Goal: Task Accomplishment & Management: Manage account settings

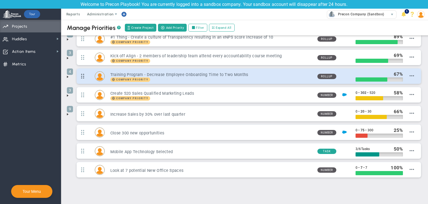
scroll to position [22, 0]
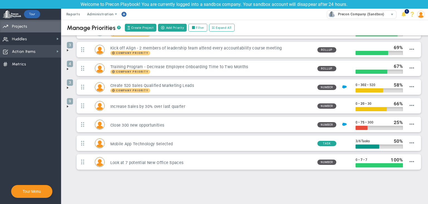
click at [31, 53] on span "Action Items" at bounding box center [24, 52] width 24 height 12
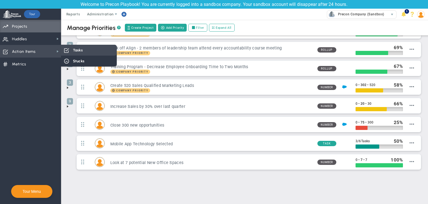
click at [95, 51] on div "Tasks" at bounding box center [89, 50] width 56 height 11
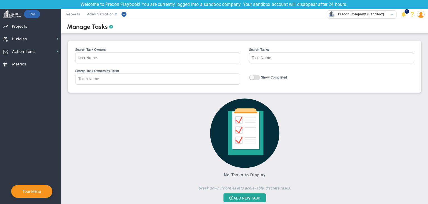
click at [424, 12] on span at bounding box center [421, 14] width 9 height 11
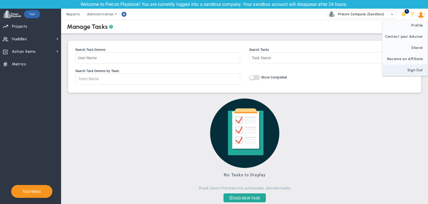
click at [417, 68] on span "Sign Out" at bounding box center [405, 69] width 45 height 11
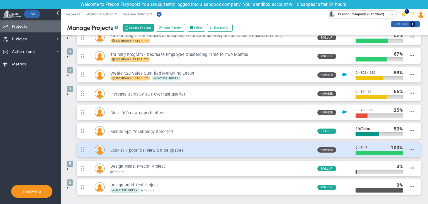
scroll to position [59, 0]
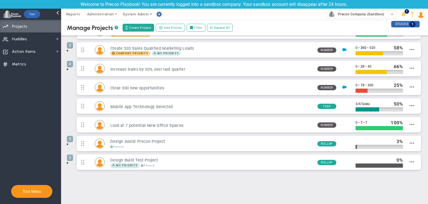
click at [67, 160] on span at bounding box center [68, 162] width 4 height 4
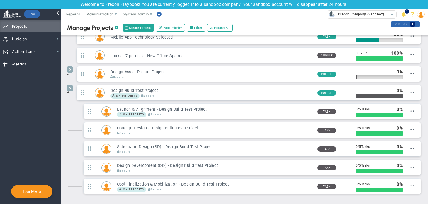
scroll to position [96, 0]
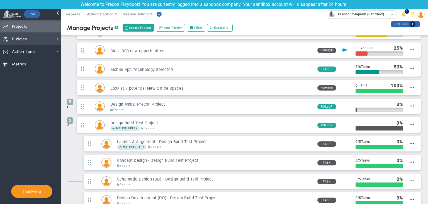
click at [30, 43] on span "Huddles Huddles" at bounding box center [30, 38] width 61 height 13
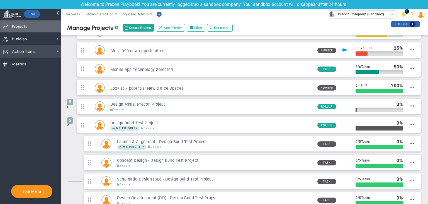
click at [30, 48] on span "Action Items" at bounding box center [24, 52] width 24 height 12
click at [42, 48] on span "Action Items Action Items" at bounding box center [30, 51] width 61 height 13
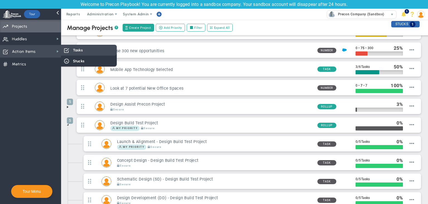
click at [63, 49] on div "Tasks" at bounding box center [89, 50] width 56 height 11
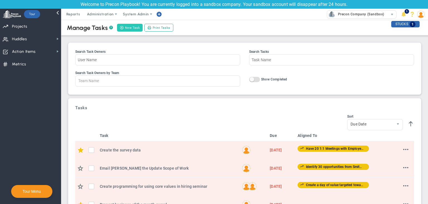
click at [130, 28] on button "New Task" at bounding box center [130, 28] width 26 height 8
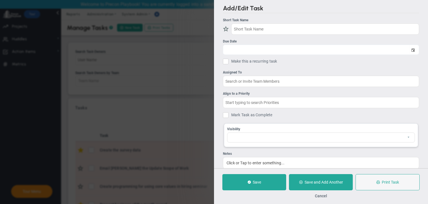
checkbox input "false"
type input "[DATE]"
checkbox input "false"
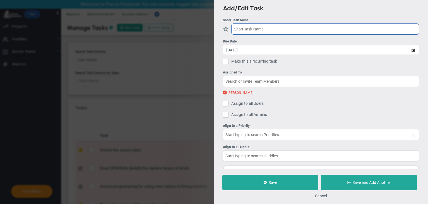
type input "Cost Finalization & Mobilization - Design Build Test Project"
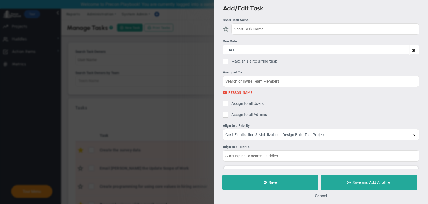
click at [223, 93] on span at bounding box center [225, 92] width 4 height 5
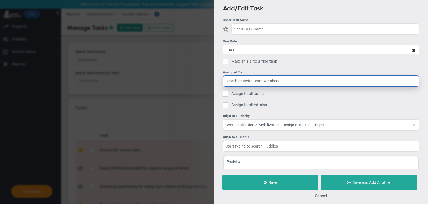
click at [236, 82] on input "text" at bounding box center [321, 80] width 196 height 11
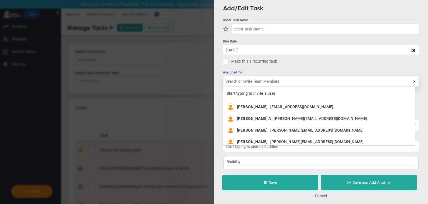
click at [241, 94] on span "Start typing to invite a user" at bounding box center [251, 93] width 49 height 4
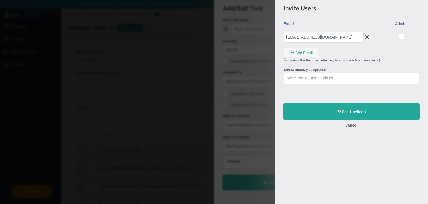
type input "[EMAIL_ADDRESS][DOMAIN_NAME]"
click at [398, 39] on div at bounding box center [402, 36] width 26 height 9
click at [403, 37] on input "checkbox" at bounding box center [402, 38] width 4 height 6
checkbox input "true"
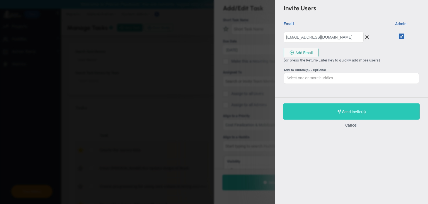
click at [383, 107] on button "Purchase and Send Invite(s) Validating Invite..." at bounding box center [351, 111] width 137 height 16
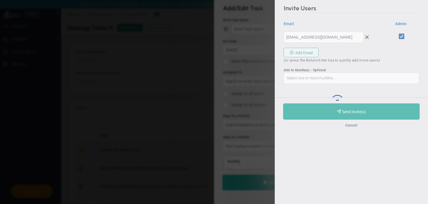
type input "[EMAIL_ADDRESS][DOMAIN_NAME]"
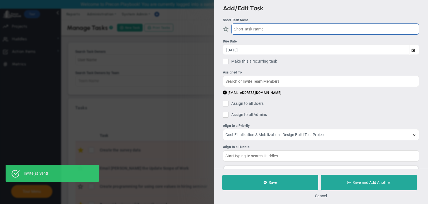
click at [283, 27] on input "text" at bounding box center [325, 28] width 188 height 11
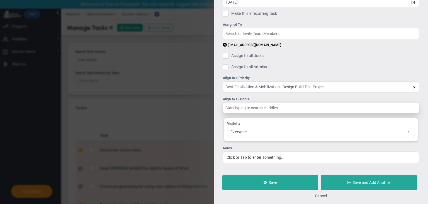
scroll to position [51, 0]
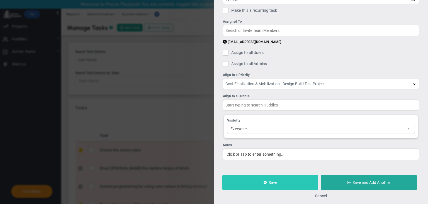
type input "Testing precon and the data table"
click at [293, 180] on button "Save" at bounding box center [271, 182] width 96 height 16
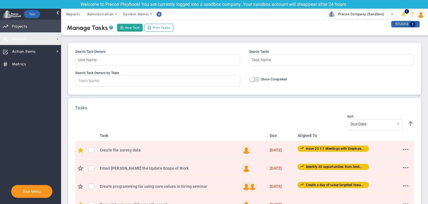
click at [30, 27] on span "Priorities Projects OKR Tree Priorities Projects OKRs" at bounding box center [30, 26] width 61 height 13
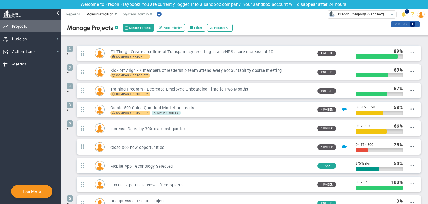
click at [114, 14] on span at bounding box center [116, 14] width 4 height 4
click at [38, 40] on span "Huddles Huddles" at bounding box center [30, 38] width 61 height 13
click at [105, 15] on span "Administration" at bounding box center [100, 14] width 26 height 4
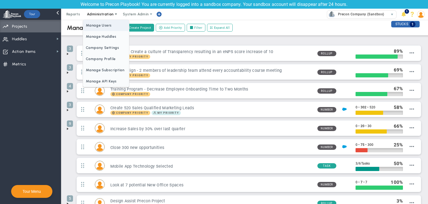
click at [101, 26] on span "Manage Users" at bounding box center [106, 25] width 46 height 11
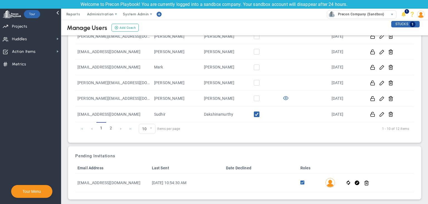
scroll to position [121, 0]
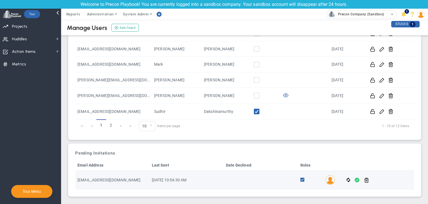
click at [355, 179] on span at bounding box center [357, 180] width 5 height 6
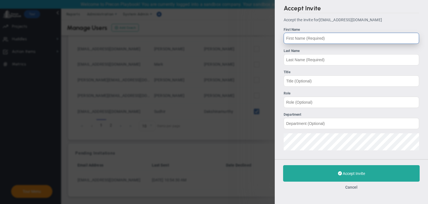
click at [310, 33] on input "First Name" at bounding box center [352, 38] width 136 height 11
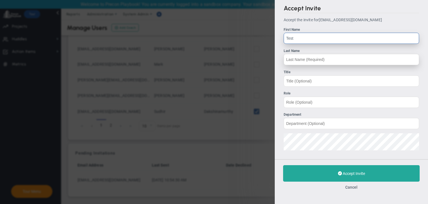
type input "Test"
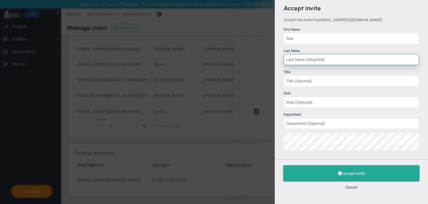
click at [307, 60] on input "Last Name" at bounding box center [352, 59] width 136 height 11
type input "19"
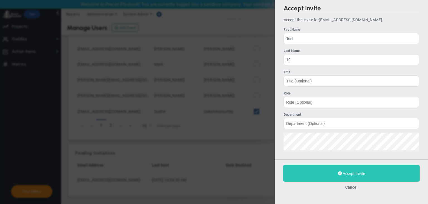
click at [331, 177] on button "Accept Invite" at bounding box center [351, 173] width 137 height 16
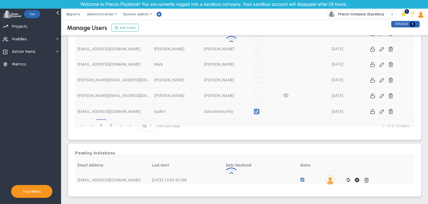
scroll to position [103, 0]
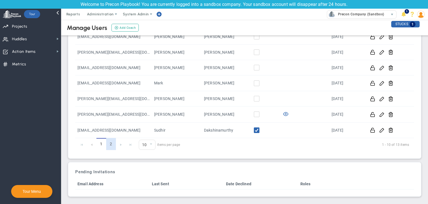
click at [110, 142] on link "2" at bounding box center [111, 144] width 10 height 12
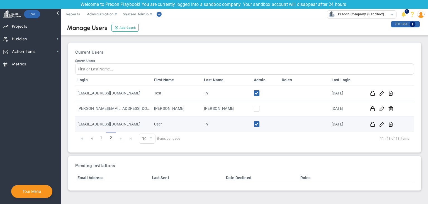
click at [132, 121] on td "[EMAIL_ADDRESS][DOMAIN_NAME]" at bounding box center [113, 123] width 77 height 15
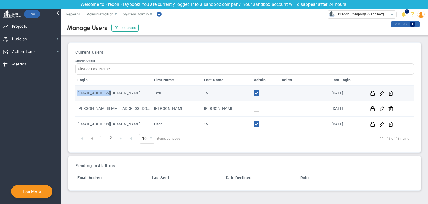
drag, startPoint x: 131, startPoint y: 91, endPoint x: 75, endPoint y: 93, distance: 56.4
click at [75, 93] on td "[EMAIL_ADDRESS][DOMAIN_NAME]" at bounding box center [113, 92] width 77 height 15
copy td "[EMAIL_ADDRESS][DOMAIN_NAME]"
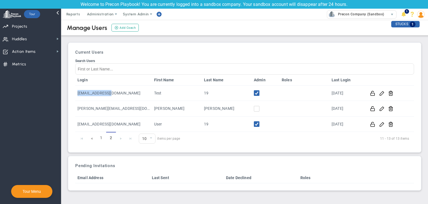
click at [424, 18] on span at bounding box center [421, 14] width 9 height 11
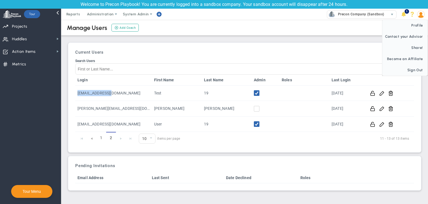
click at [421, 16] on img at bounding box center [421, 15] width 8 height 8
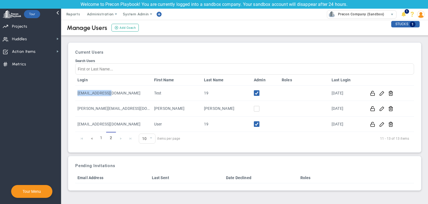
click at [419, 13] on img at bounding box center [421, 15] width 8 height 8
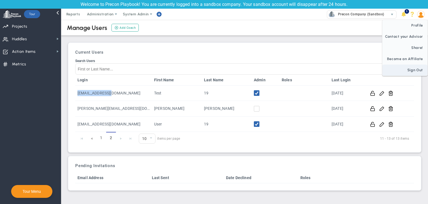
click at [414, 69] on span "Sign Out" at bounding box center [405, 69] width 45 height 11
